Goal: Task Accomplishment & Management: Manage account settings

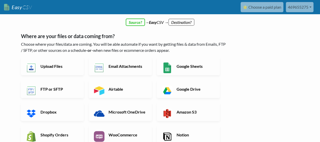
click at [307, 7] on link "469655275" at bounding box center [300, 7] width 28 height 10
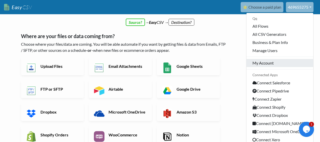
click at [268, 62] on link "My Account" at bounding box center [280, 63] width 67 height 8
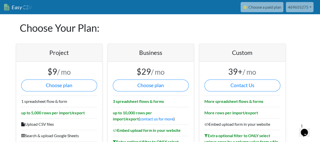
click at [310, 9] on link "469655275" at bounding box center [300, 7] width 28 height 10
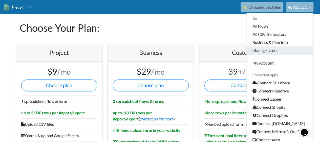
click at [276, 51] on link "Manage Users" at bounding box center [280, 50] width 67 height 8
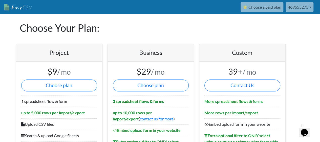
click at [13, 8] on link "Easy CSV" at bounding box center [18, 7] width 28 height 10
